Goal: Feedback & Contribution: Leave review/rating

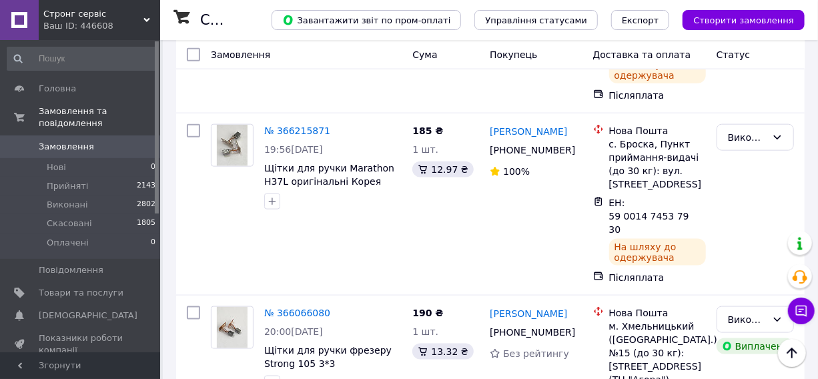
scroll to position [735, 0]
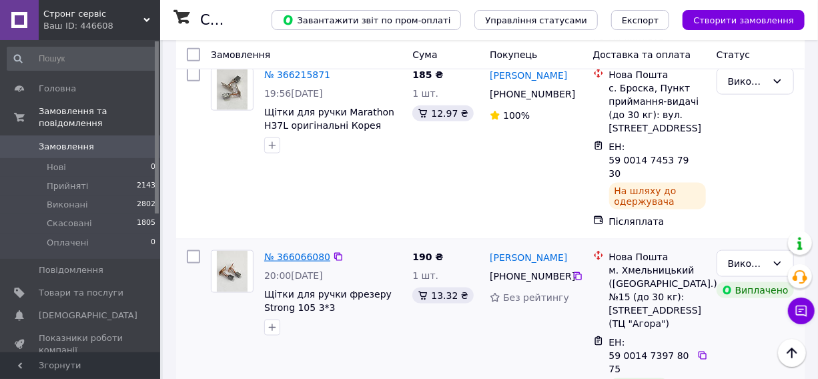
click at [288, 251] on link "№ 366066080" at bounding box center [297, 256] width 66 height 11
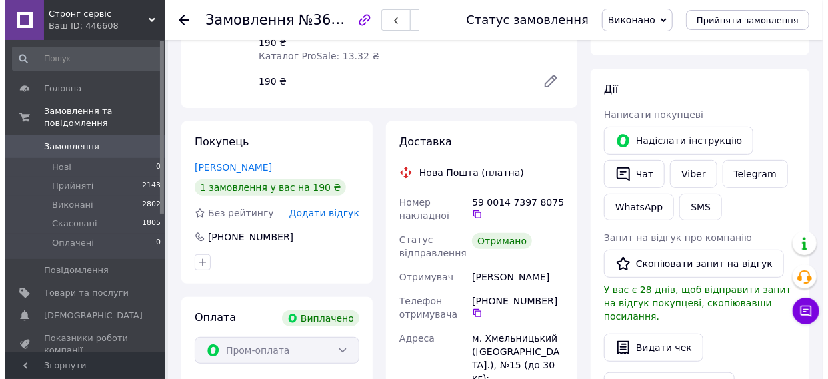
scroll to position [185, 0]
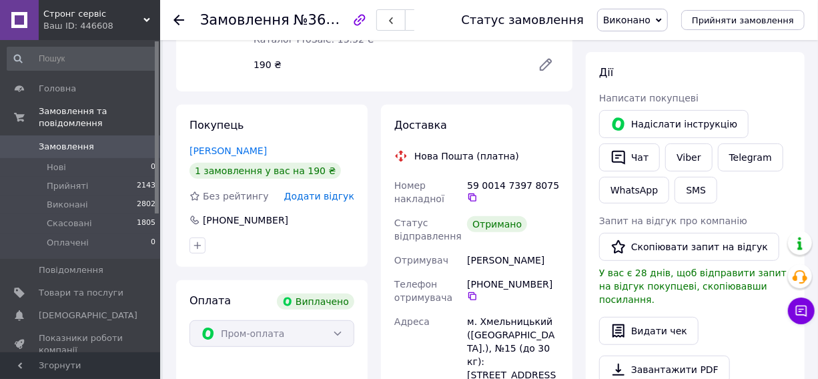
click at [324, 191] on span "Додати відгук" at bounding box center [319, 196] width 70 height 11
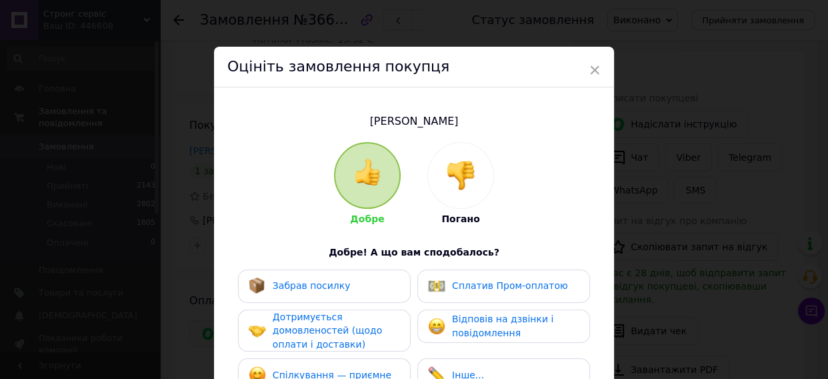
click at [306, 281] on span "Забрав посилку" at bounding box center [312, 285] width 78 height 11
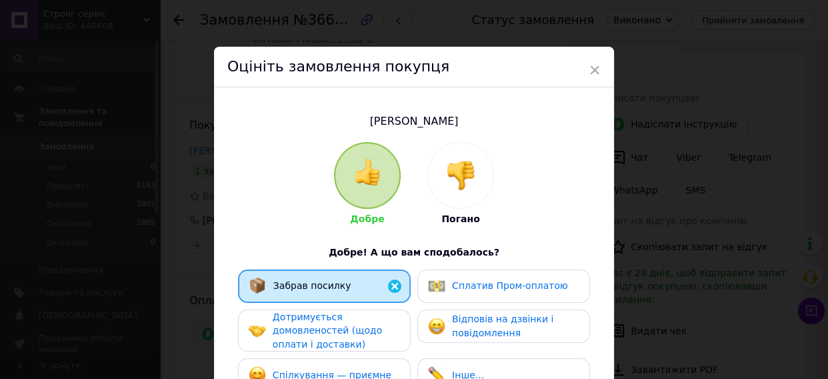
click at [319, 337] on span "Дотримується домовленостей (щодо оплати і доставки)" at bounding box center [327, 331] width 109 height 38
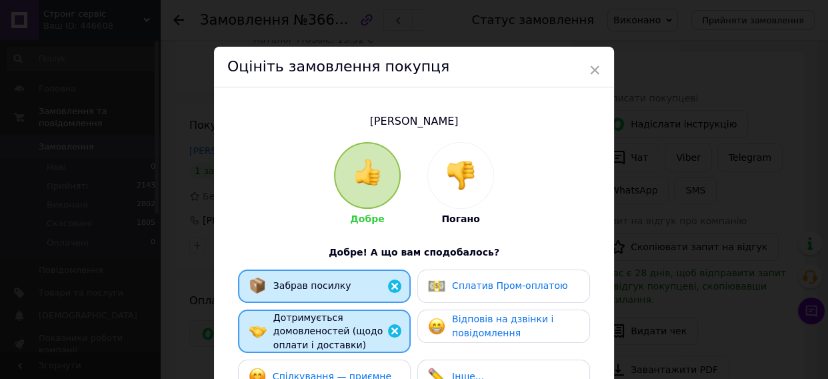
click at [324, 371] on span "Спілкування — приємне" at bounding box center [332, 376] width 119 height 11
click at [494, 320] on span "Відповів на дзвінки і повідомлення" at bounding box center [502, 326] width 101 height 25
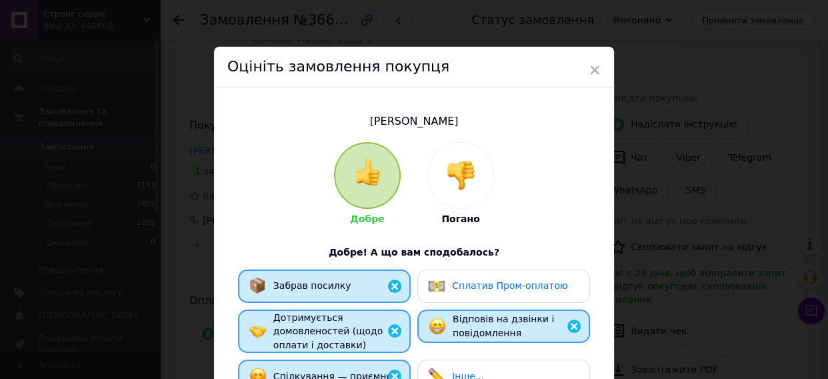
click at [502, 280] on span "Сплатив Пром-оплатою" at bounding box center [510, 285] width 116 height 11
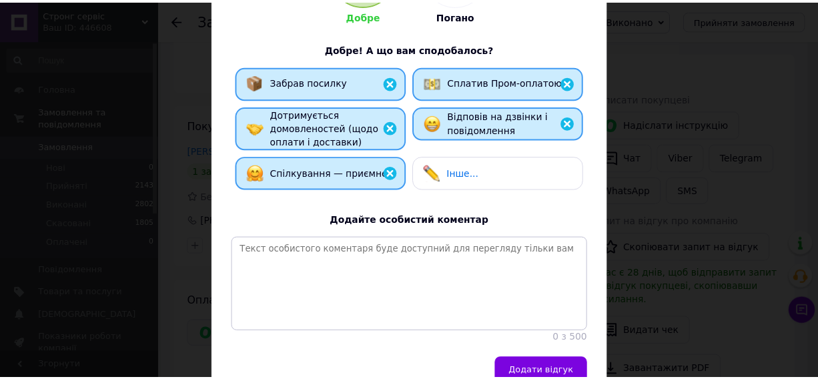
scroll to position [242, 0]
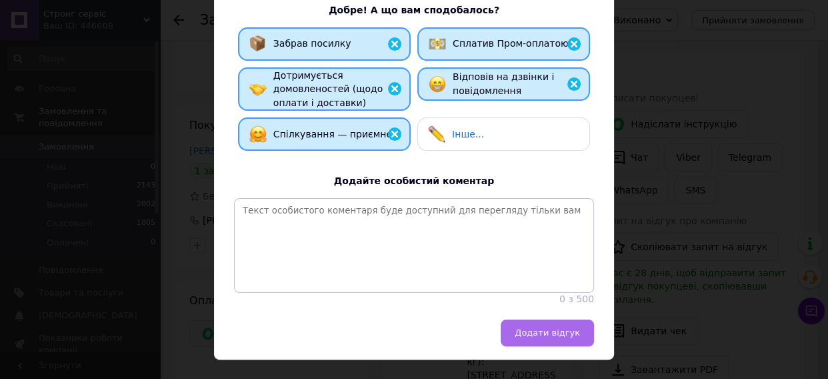
click at [550, 338] on span "Додати відгук" at bounding box center [547, 333] width 65 height 10
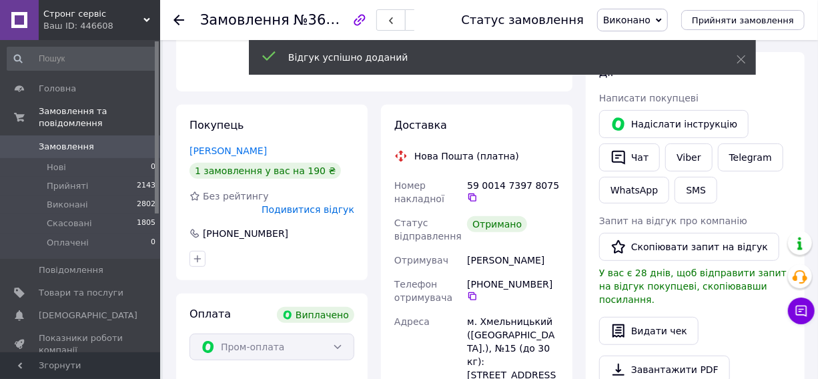
click at [75, 141] on span "Замовлення" at bounding box center [66, 147] width 55 height 12
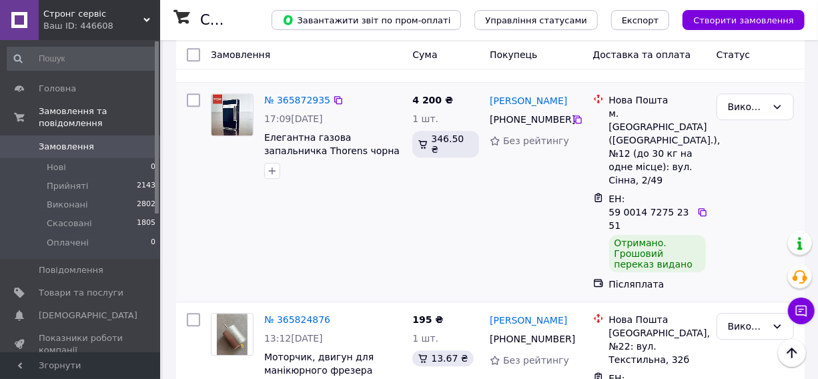
scroll to position [1576, 0]
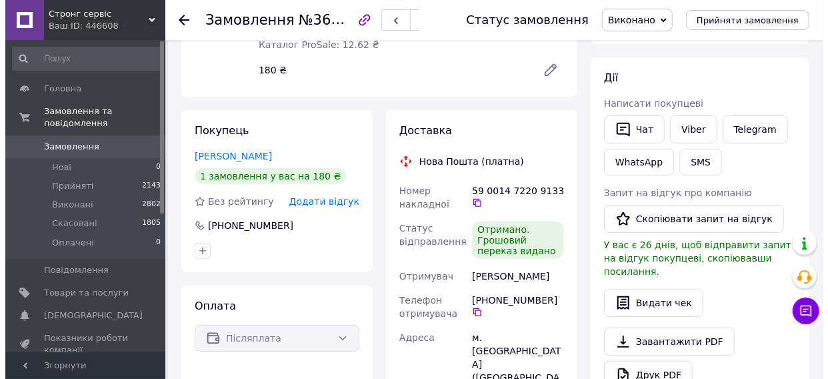
scroll to position [175, 0]
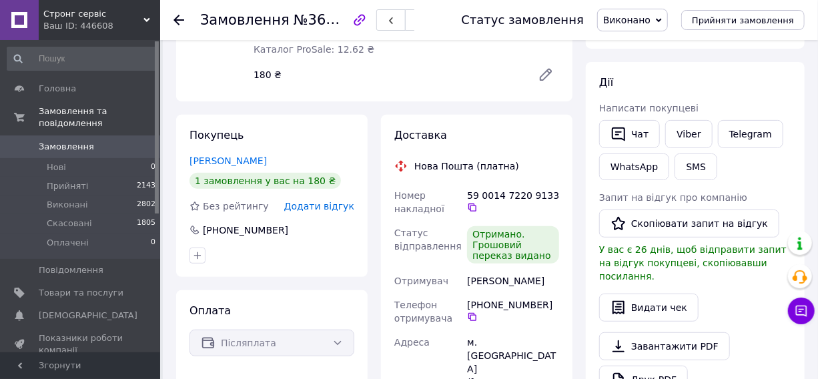
click at [344, 206] on span "Додати відгук" at bounding box center [319, 206] width 70 height 11
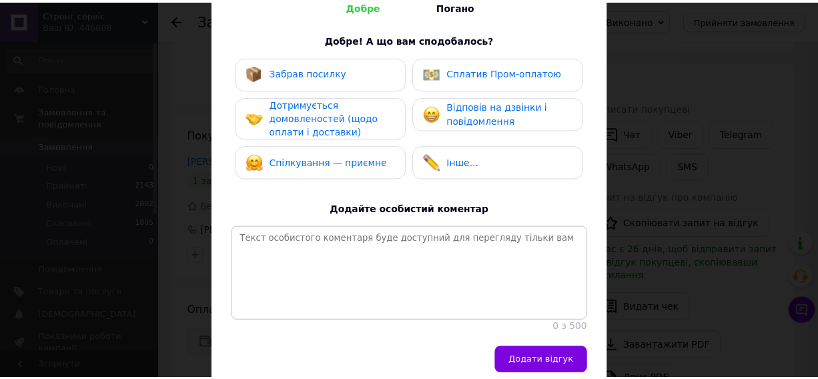
scroll to position [242, 0]
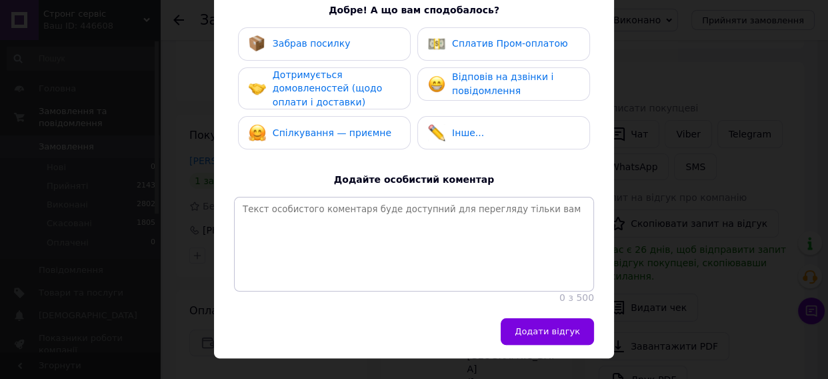
click at [306, 45] on span "Забрав посилку" at bounding box center [312, 43] width 78 height 11
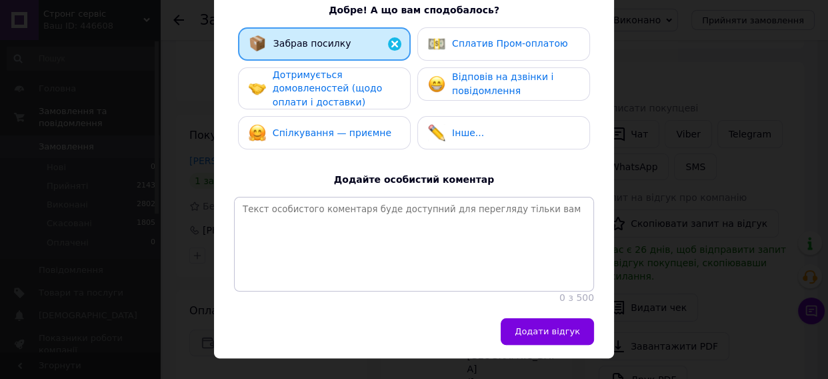
click at [320, 79] on span "Дотримується домовленостей (щодо оплати і доставки)" at bounding box center [327, 88] width 109 height 38
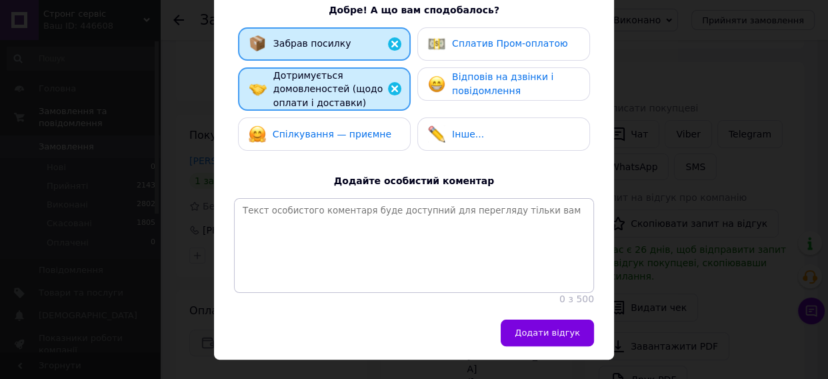
click at [346, 137] on span "Спілкування — приємне" at bounding box center [332, 134] width 119 height 11
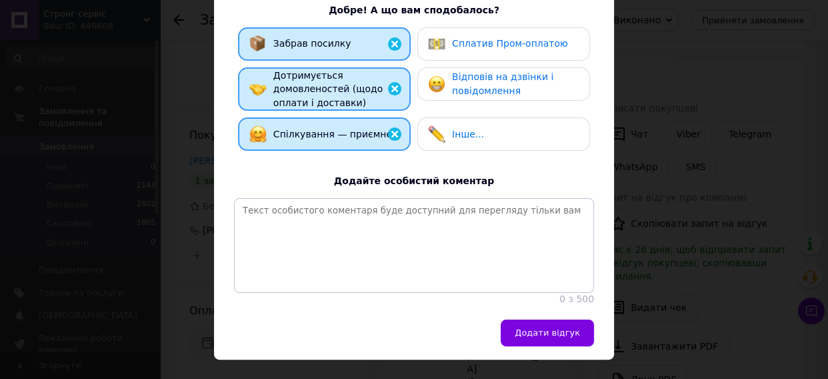
click at [480, 76] on span "Відповів на дзвінки і повідомлення" at bounding box center [502, 83] width 101 height 25
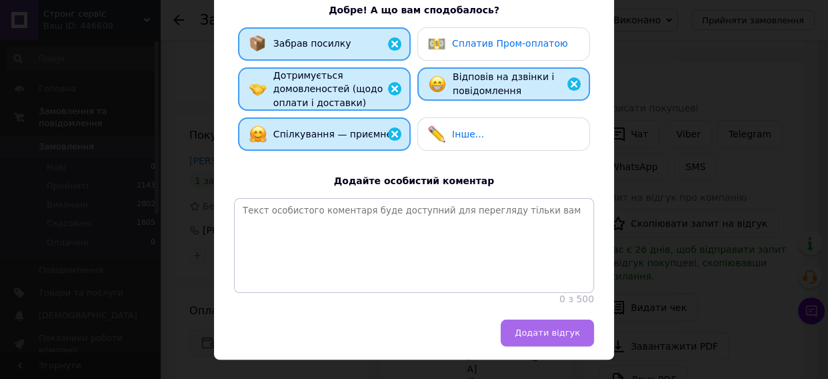
click at [529, 338] on span "Додати відгук" at bounding box center [547, 333] width 65 height 10
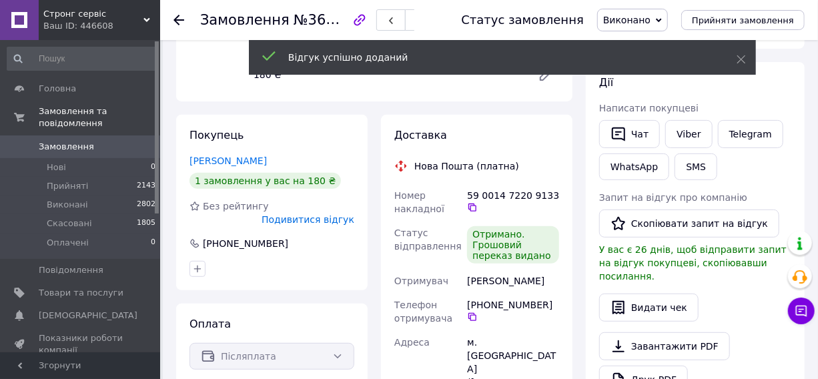
click at [55, 141] on span "Замовлення" at bounding box center [66, 147] width 55 height 12
